Goal: Find specific page/section: Find specific page/section

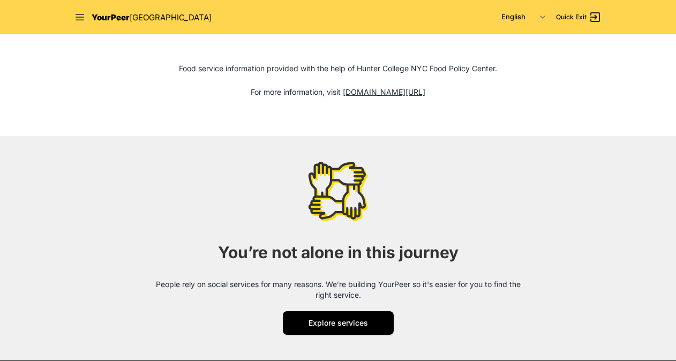
scroll to position [1283, 0]
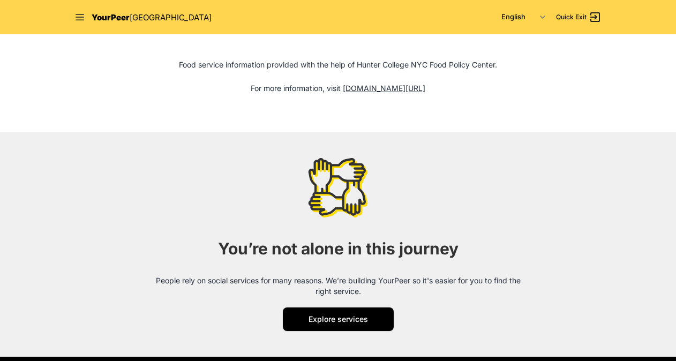
click at [331, 331] on section "You’re not alone in this journey People rely on social services for many reason…" at bounding box center [338, 244] width 676 height 224
click at [333, 315] on span "Explore services" at bounding box center [337, 318] width 59 height 9
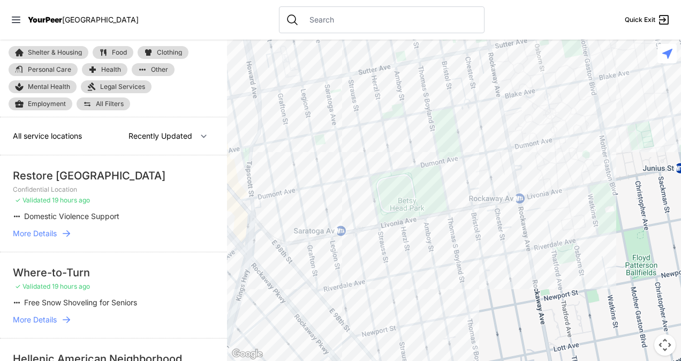
select select "nearby"
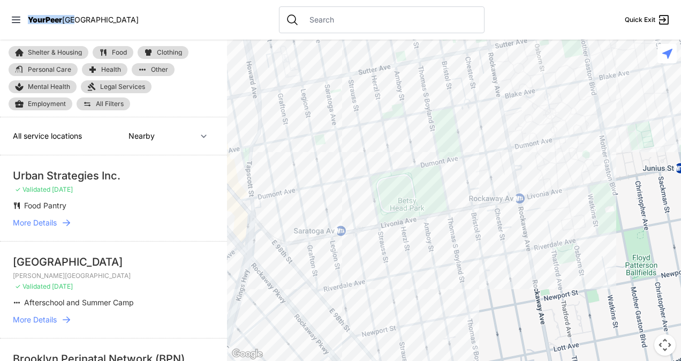
click at [21, 21] on div "YourPeer [GEOGRAPHIC_DATA]" at bounding box center [75, 19] width 128 height 11
drag, startPoint x: 21, startPoint y: 21, endPoint x: 14, endPoint y: 18, distance: 8.2
click at [14, 18] on icon at bounding box center [16, 19] width 11 height 11
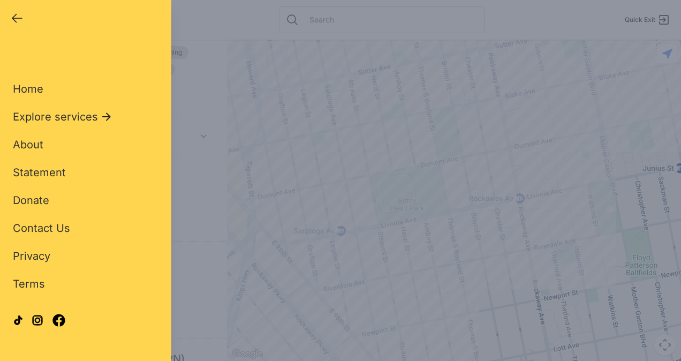
click at [14, 18] on icon "button" at bounding box center [17, 18] width 10 height 8
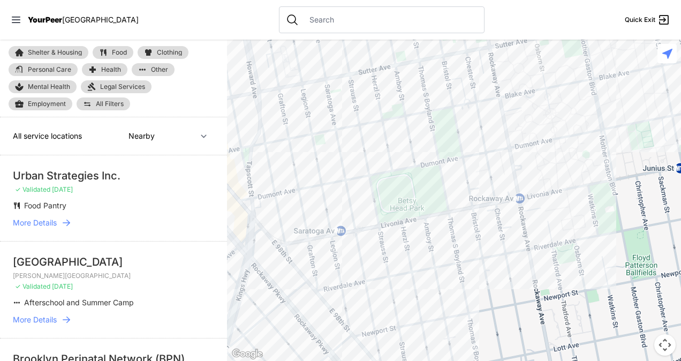
drag, startPoint x: 14, startPoint y: 18, endPoint x: 11, endPoint y: 11, distance: 8.0
click at [11, 11] on nav "YourPeer [GEOGRAPHIC_DATA] Quick Exit" at bounding box center [340, 20] width 681 height 40
click at [15, 19] on icon at bounding box center [16, 19] width 11 height 11
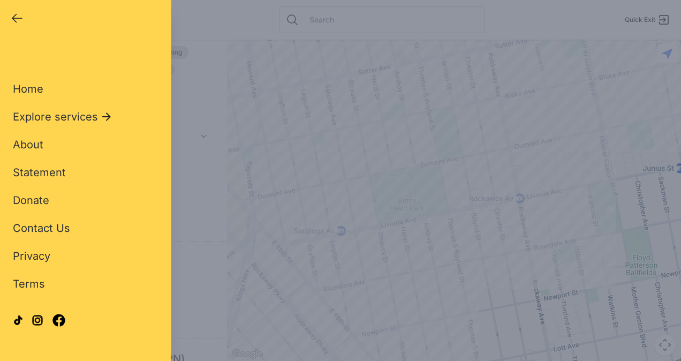
click at [48, 232] on span "Contact Us" at bounding box center [41, 228] width 57 height 13
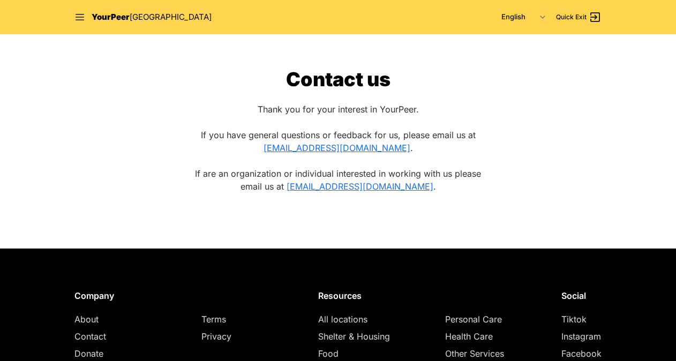
click at [86, 22] on div "YourPeer [GEOGRAPHIC_DATA]" at bounding box center [142, 17] width 137 height 12
click at [79, 16] on icon at bounding box center [79, 17] width 11 height 11
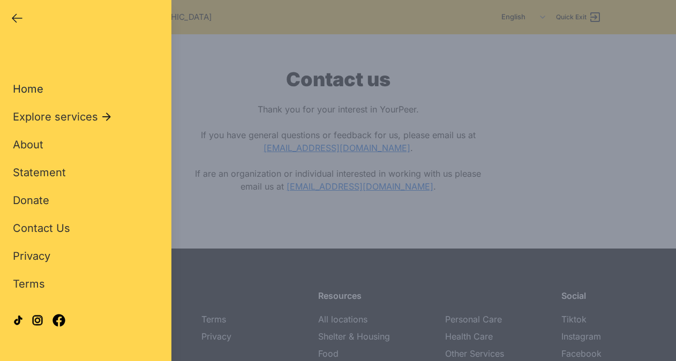
click at [31, 82] on span "Home" at bounding box center [28, 88] width 31 height 13
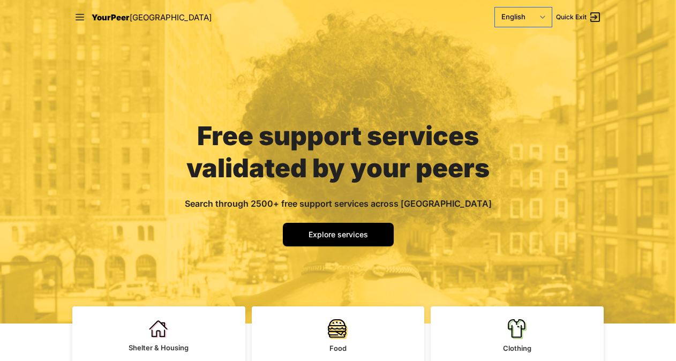
click at [524, 17] on select "English Español 简体中文 বাংলা Français Русский" at bounding box center [523, 16] width 57 height 19
click at [571, 60] on div "Free support services validated by your peers Search through 2500+ free support…" at bounding box center [338, 161] width 676 height 323
click at [514, 9] on select "English Español 简体中文 বাংলা Français Русский" at bounding box center [523, 16] width 57 height 19
click at [593, 54] on div "Free support services validated by your peers Search through 2500+ free support…" at bounding box center [338, 161] width 676 height 323
click at [247, 27] on nav "YourPeer [GEOGRAPHIC_DATA] English Español 简体中文 বাংলা Français Русский Quick Ex…" at bounding box center [338, 17] width 548 height 34
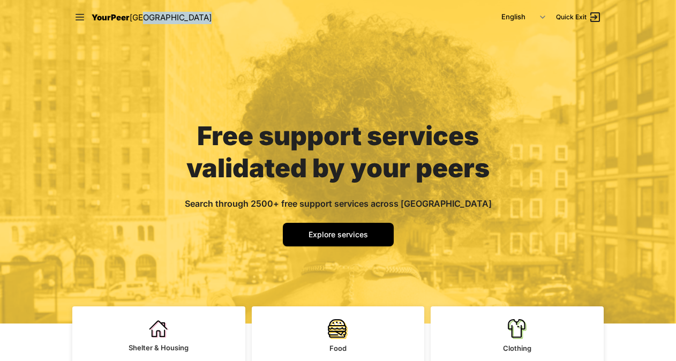
click at [247, 27] on nav "YourPeer [GEOGRAPHIC_DATA] English Español 简体中文 বাংলা Français Русский Quick Ex…" at bounding box center [338, 17] width 548 height 34
